Goal: Information Seeking & Learning: Find specific fact

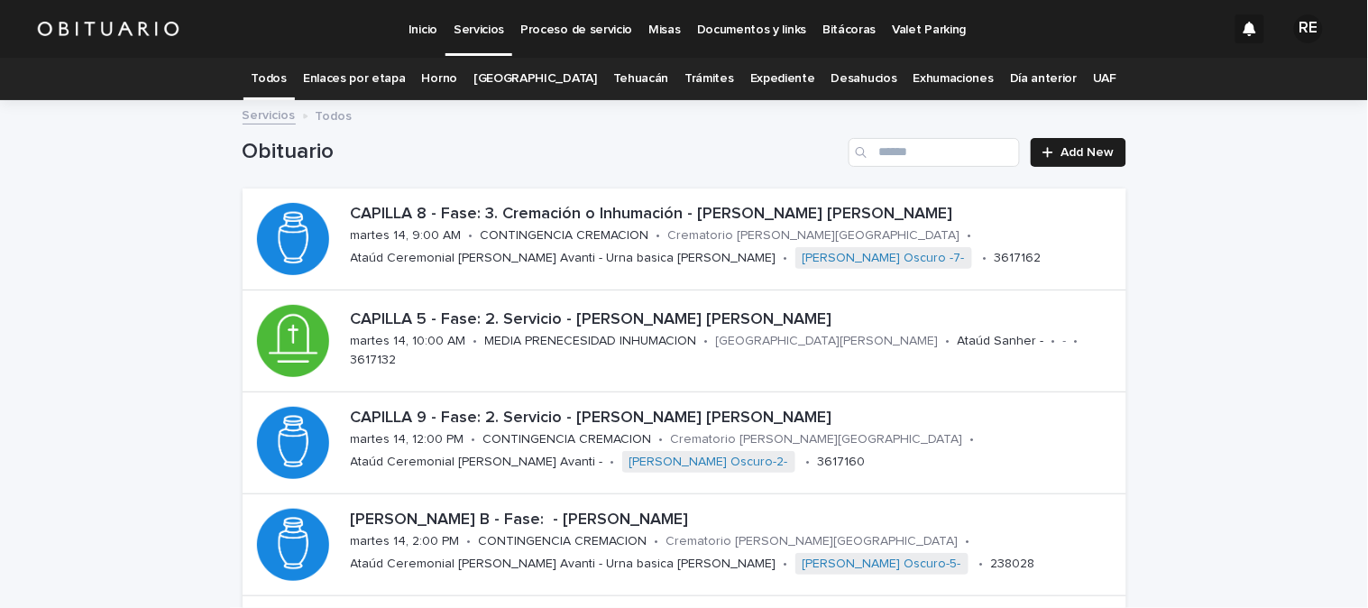
click at [777, 79] on link "Expediente" at bounding box center [782, 79] width 65 height 42
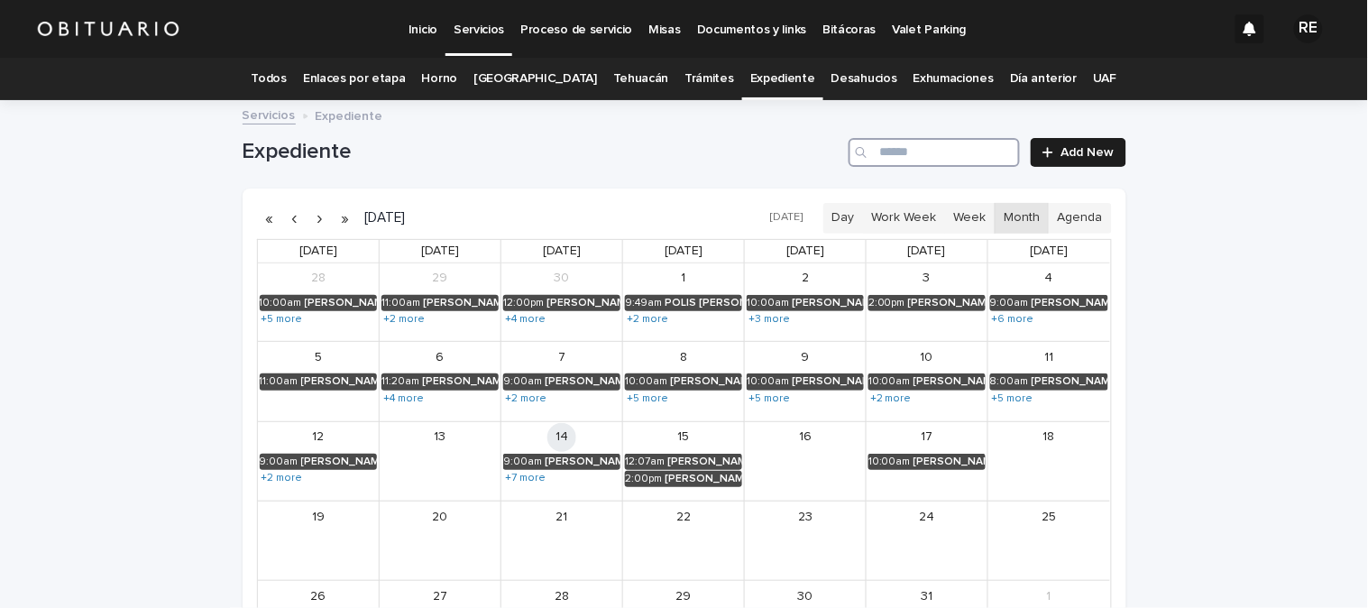
click at [950, 153] on input "Search" at bounding box center [934, 152] width 171 height 29
type input "*******"
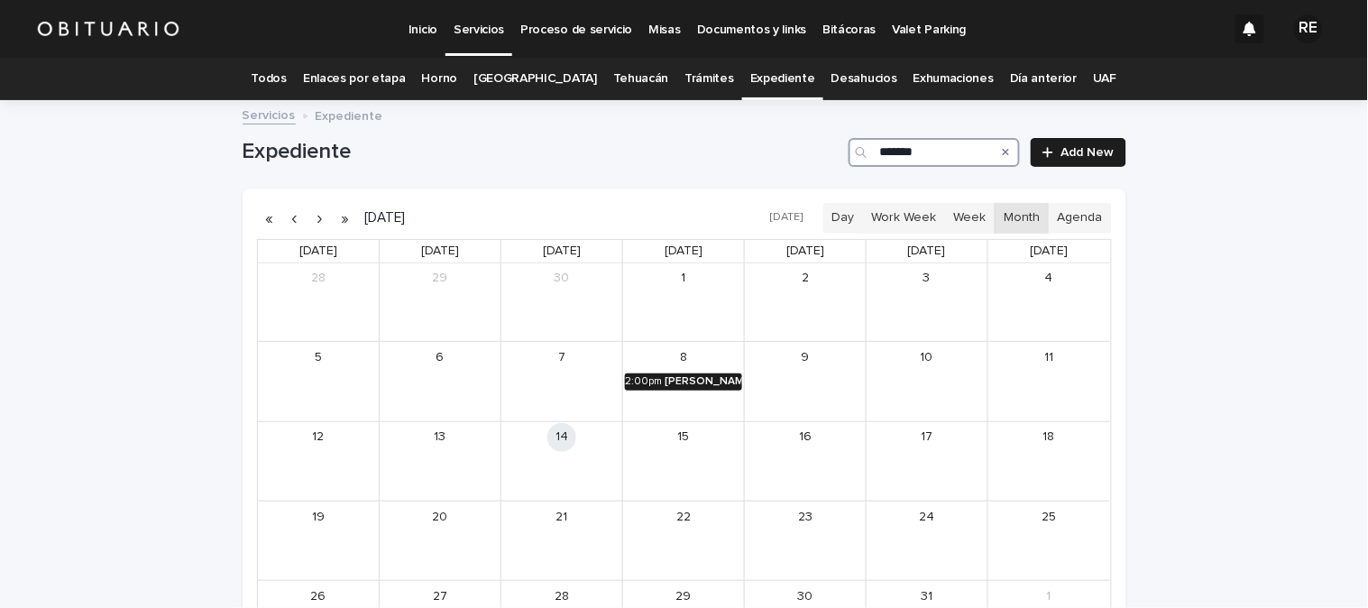
click at [704, 382] on div "[PERSON_NAME]" at bounding box center [704, 381] width 78 height 13
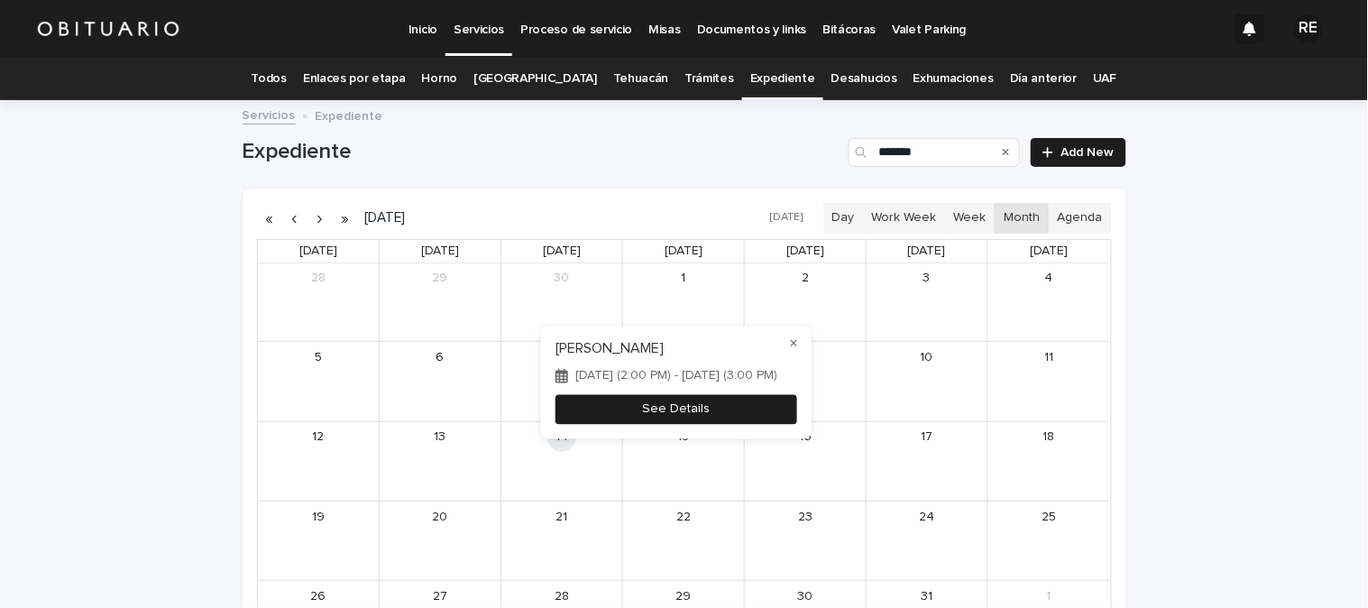
click at [704, 402] on button "See Details" at bounding box center [677, 409] width 242 height 30
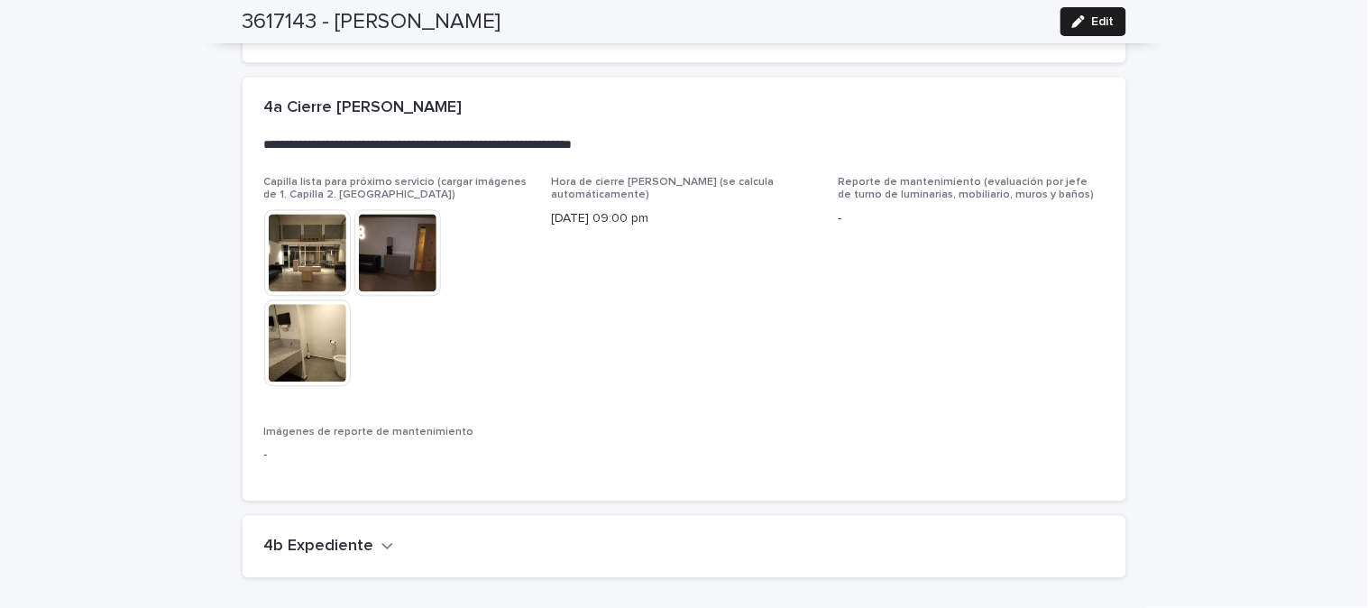
scroll to position [4486, 0]
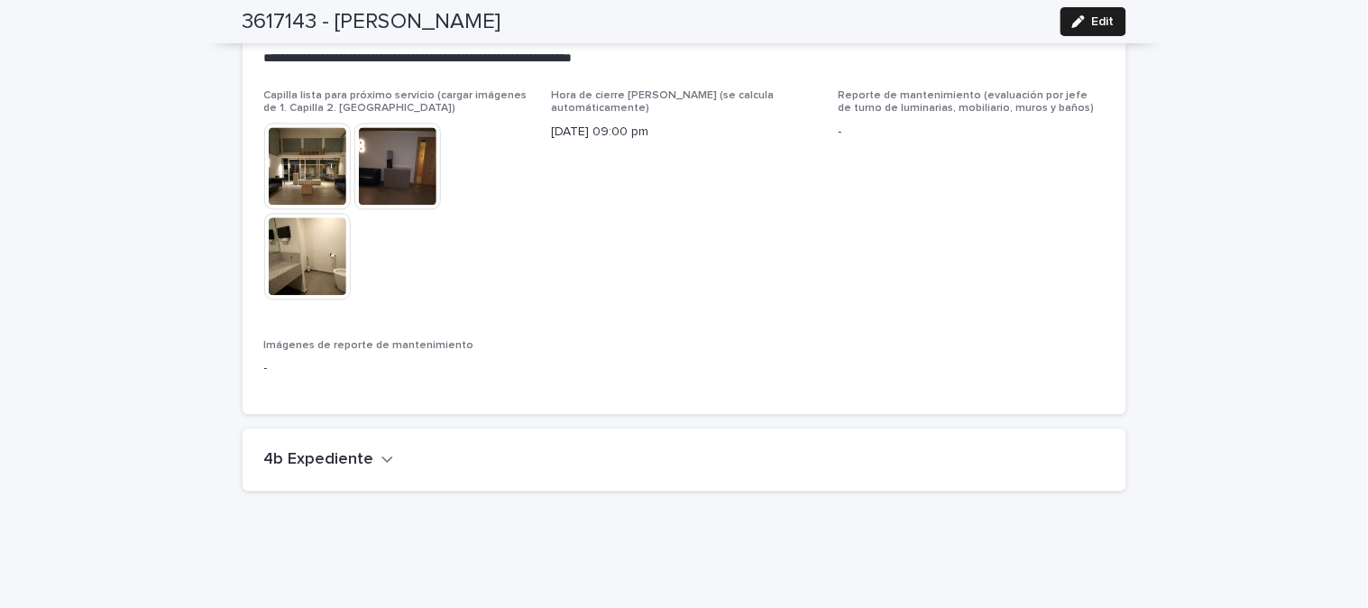
click at [382, 451] on icon "button" at bounding box center [388, 459] width 13 height 16
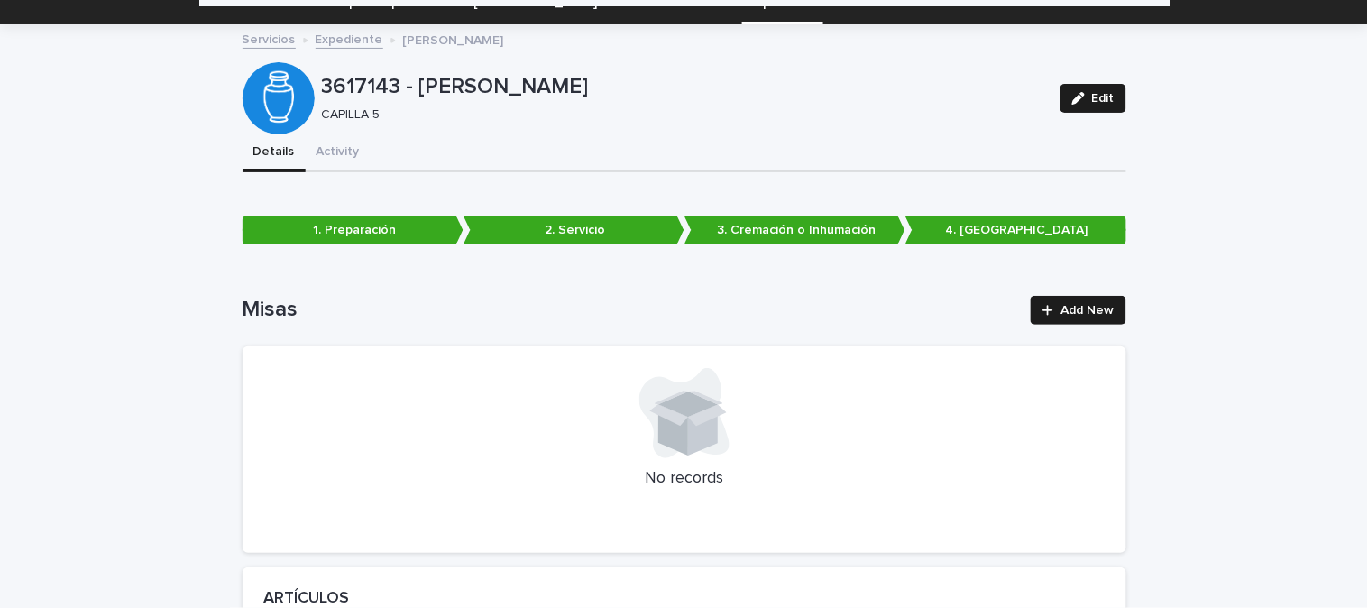
scroll to position [0, 0]
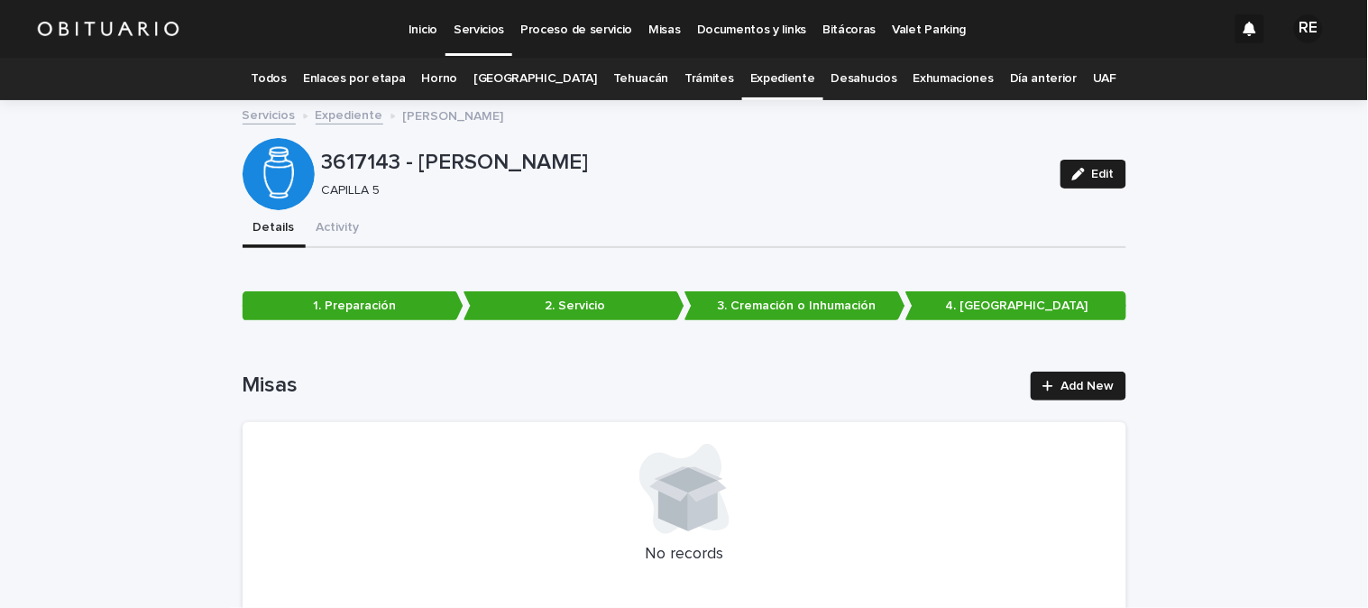
click at [751, 70] on link "Expediente" at bounding box center [782, 79] width 65 height 42
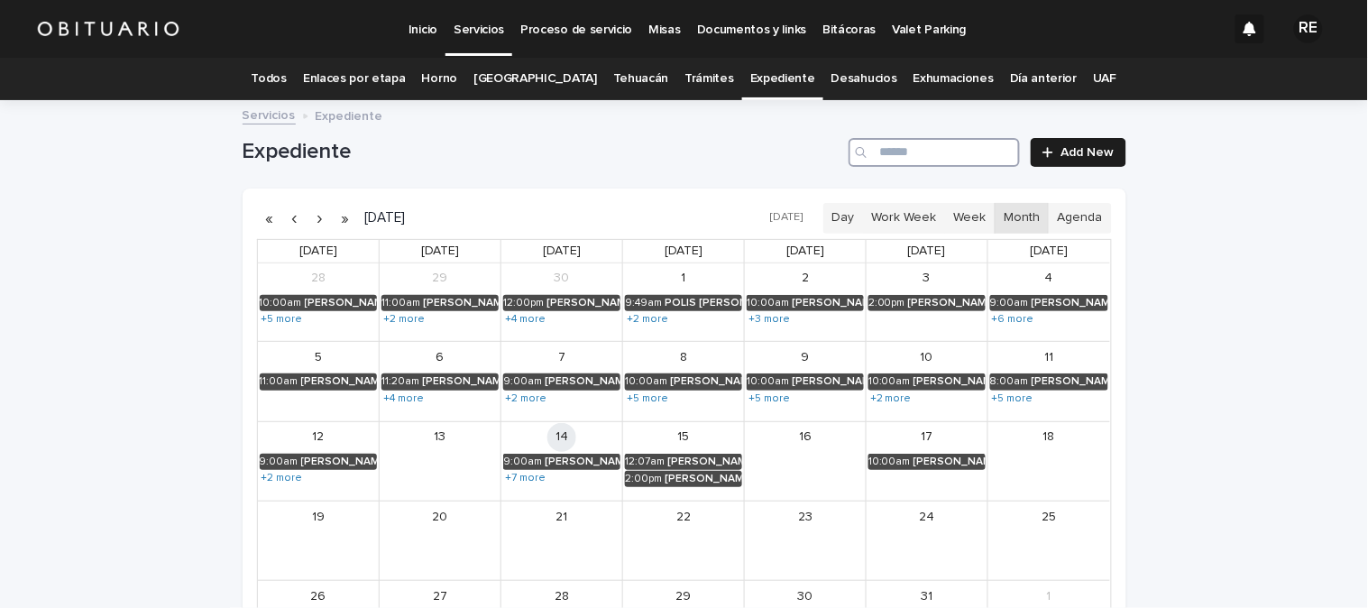
click at [975, 153] on input "Search" at bounding box center [934, 152] width 171 height 29
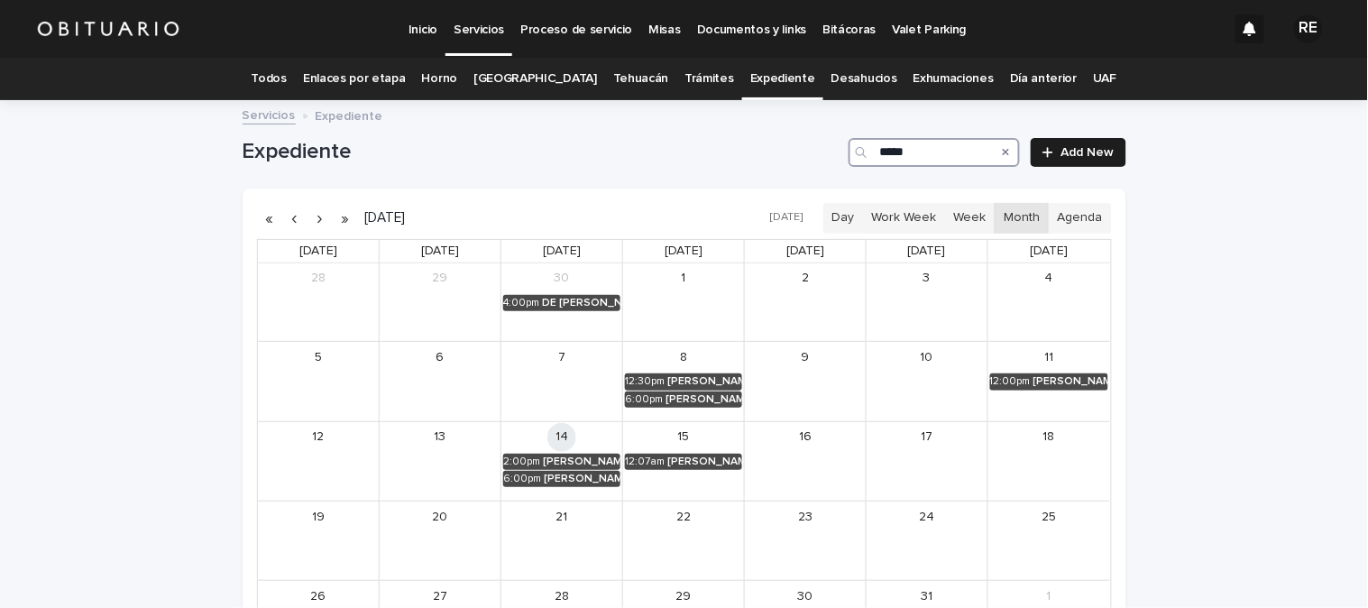
type input "******"
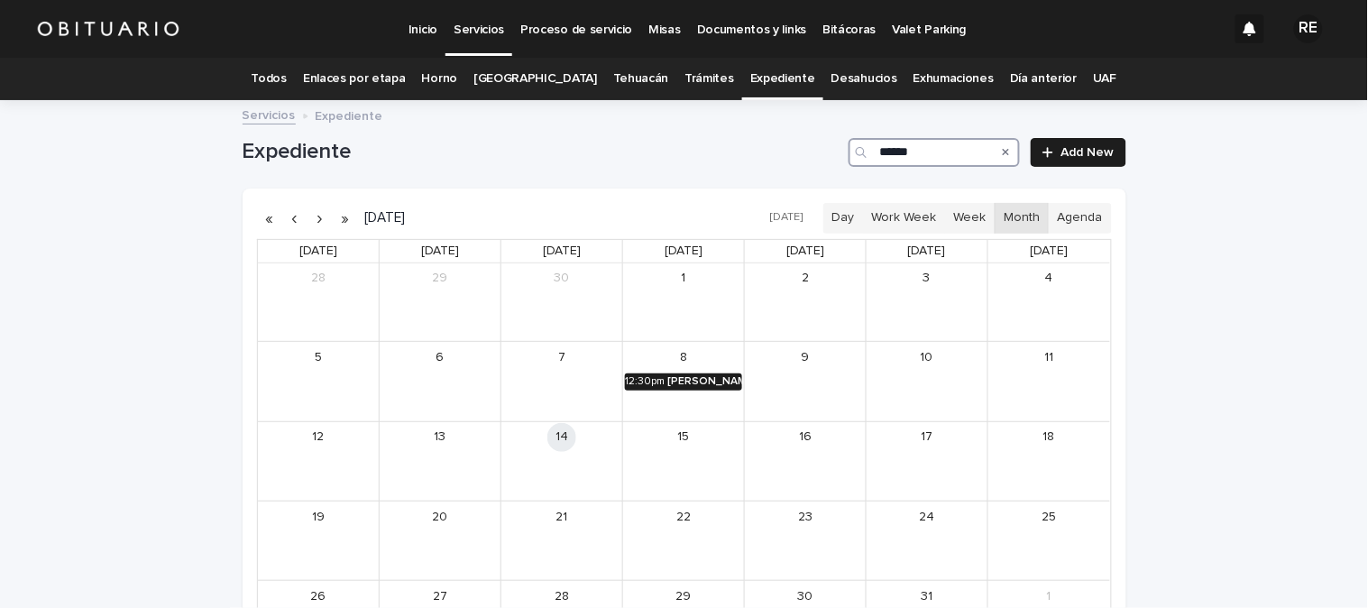
click at [627, 377] on div "12:30pm" at bounding box center [645, 381] width 40 height 13
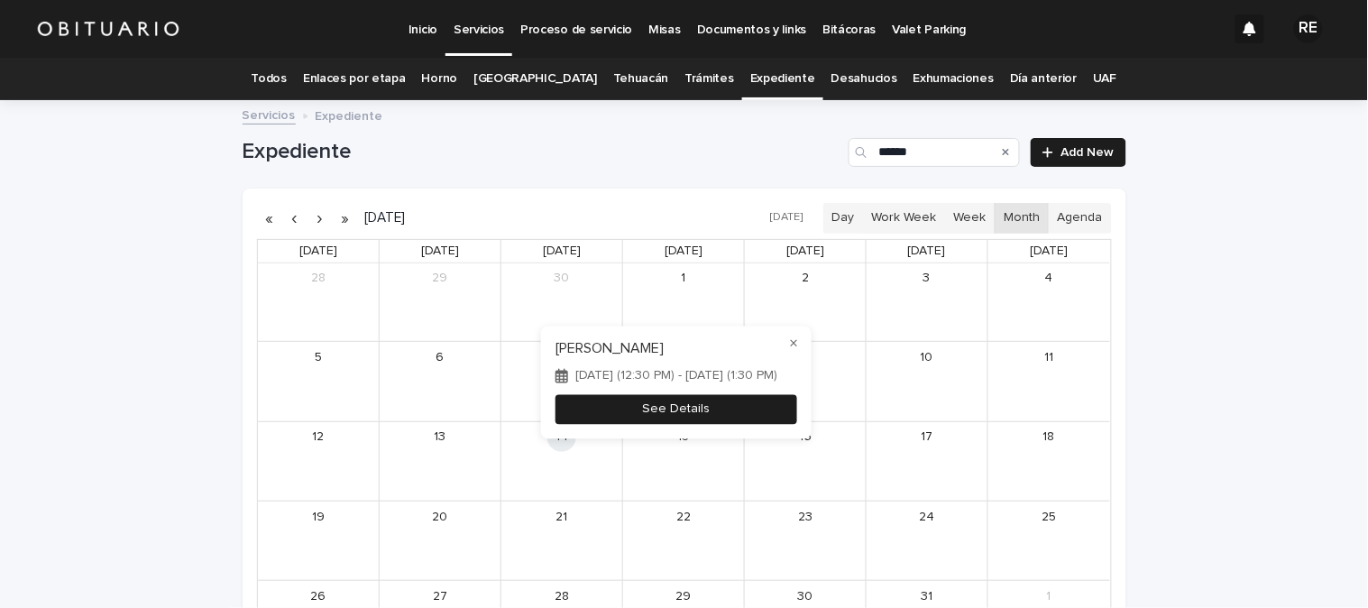
click at [629, 402] on button "See Details" at bounding box center [677, 409] width 242 height 30
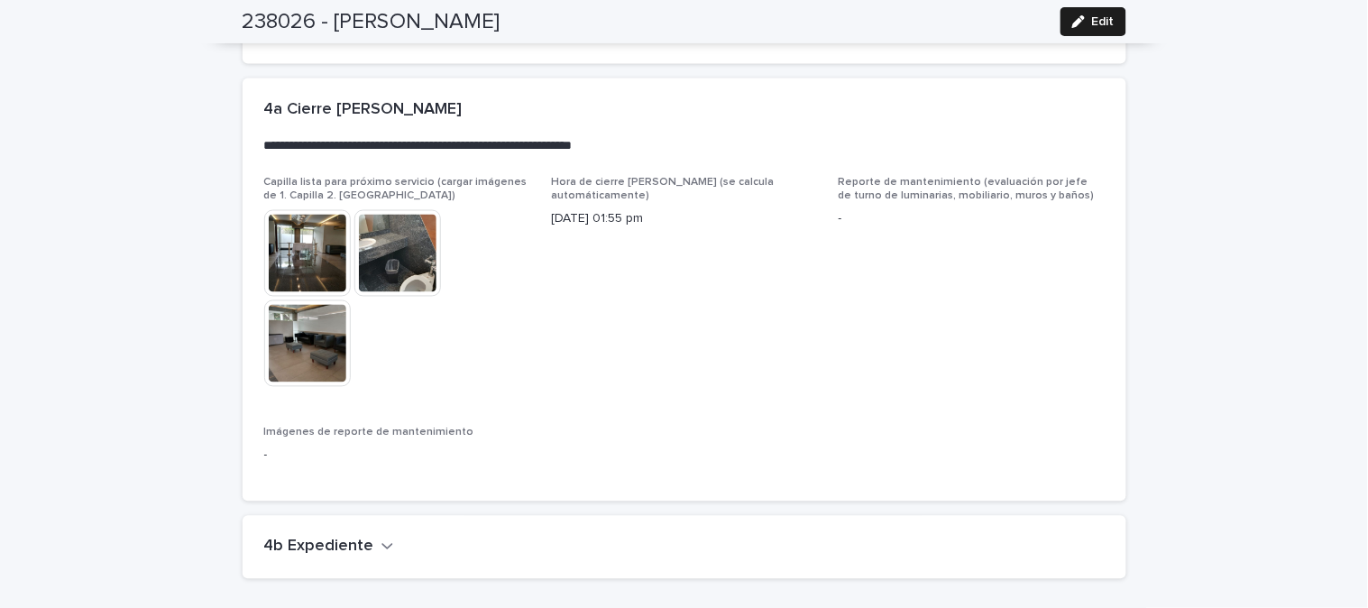
scroll to position [4337, 0]
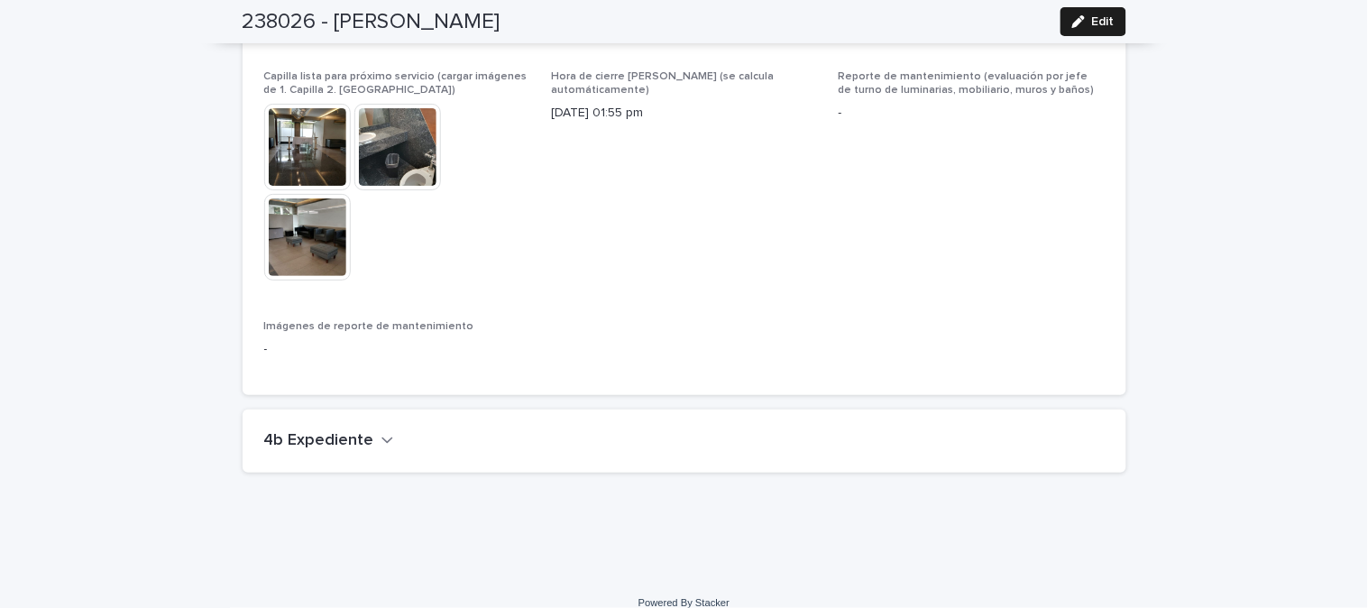
click at [382, 432] on icon "button" at bounding box center [388, 440] width 13 height 16
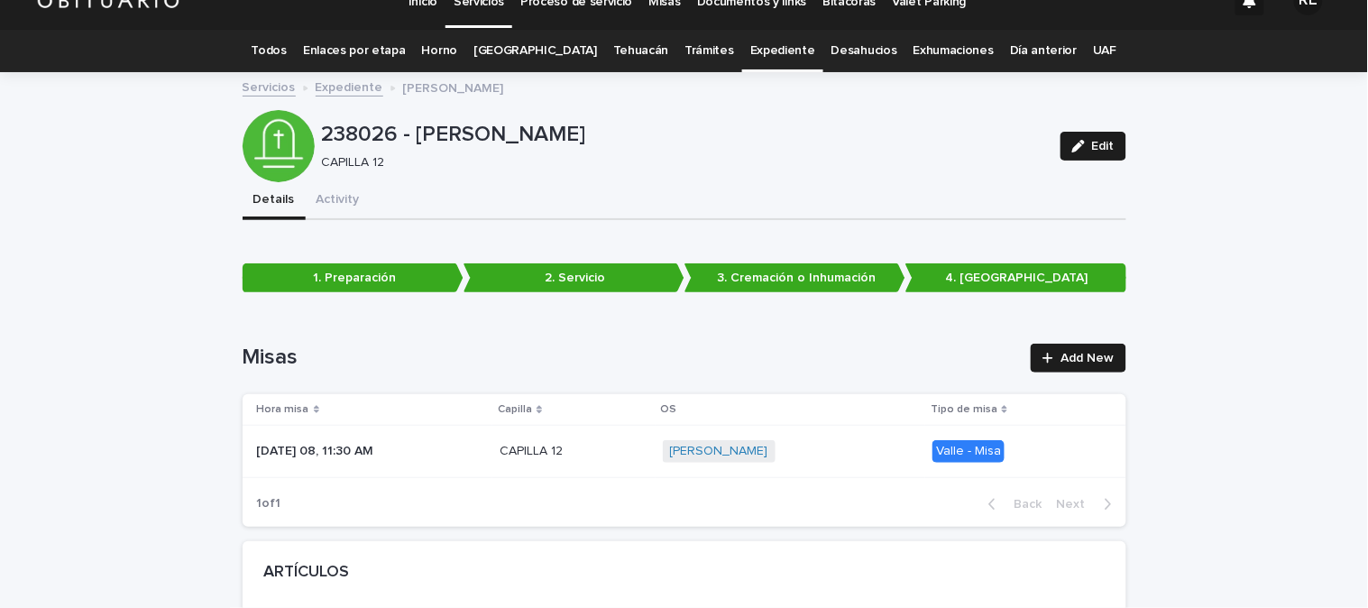
scroll to position [0, 0]
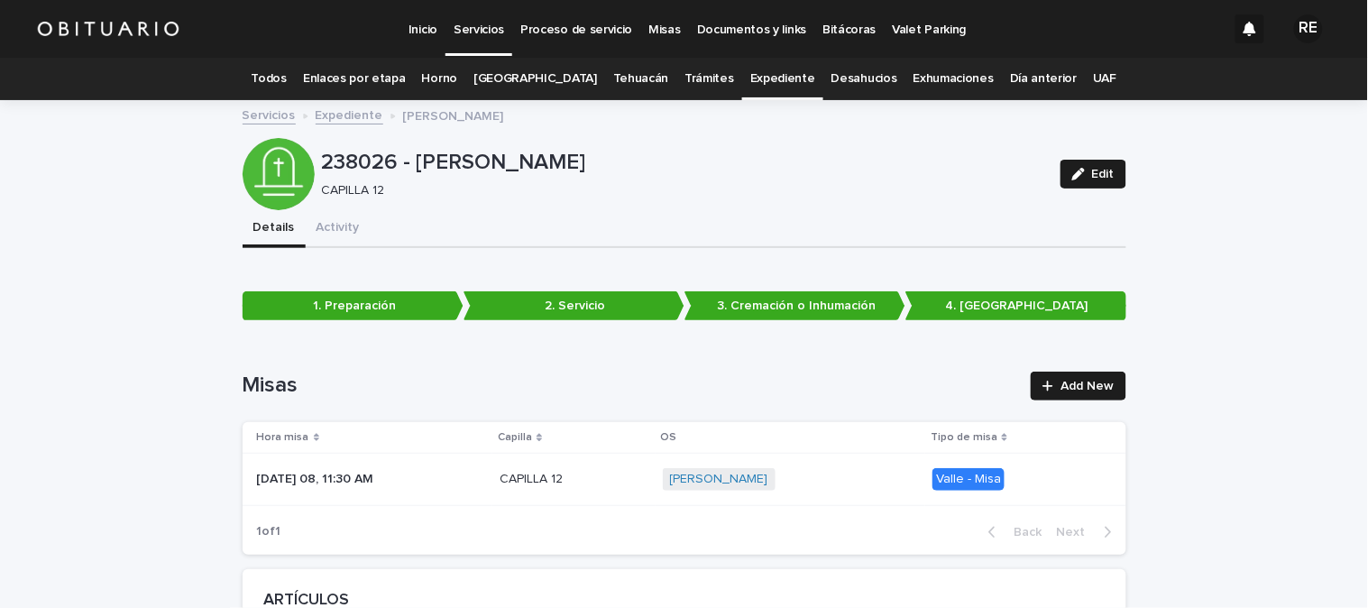
click at [277, 76] on link "Todos" at bounding box center [269, 79] width 35 height 42
